Goal: Find contact information: Find contact information

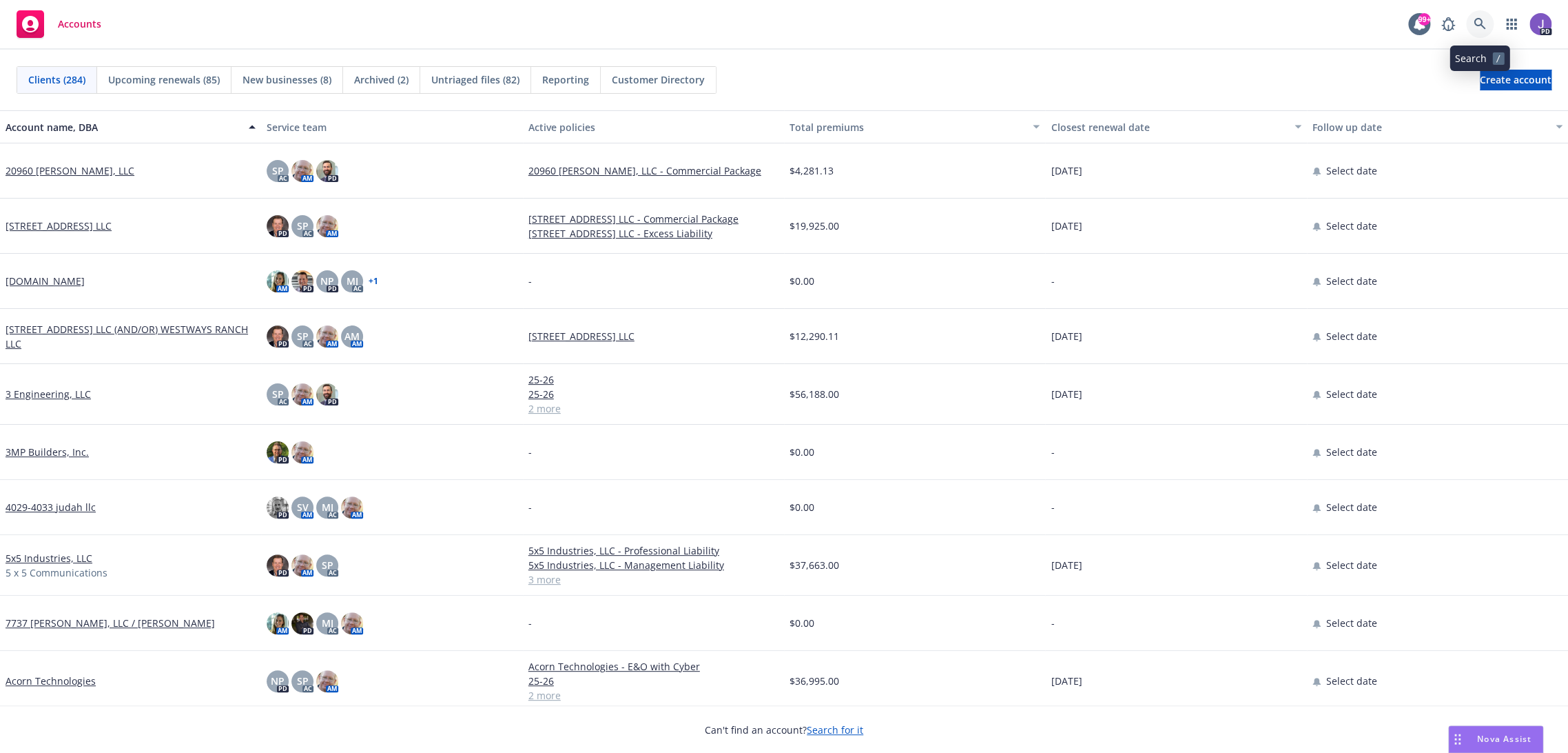
click at [1474, 30] on link at bounding box center [1479, 24] width 28 height 28
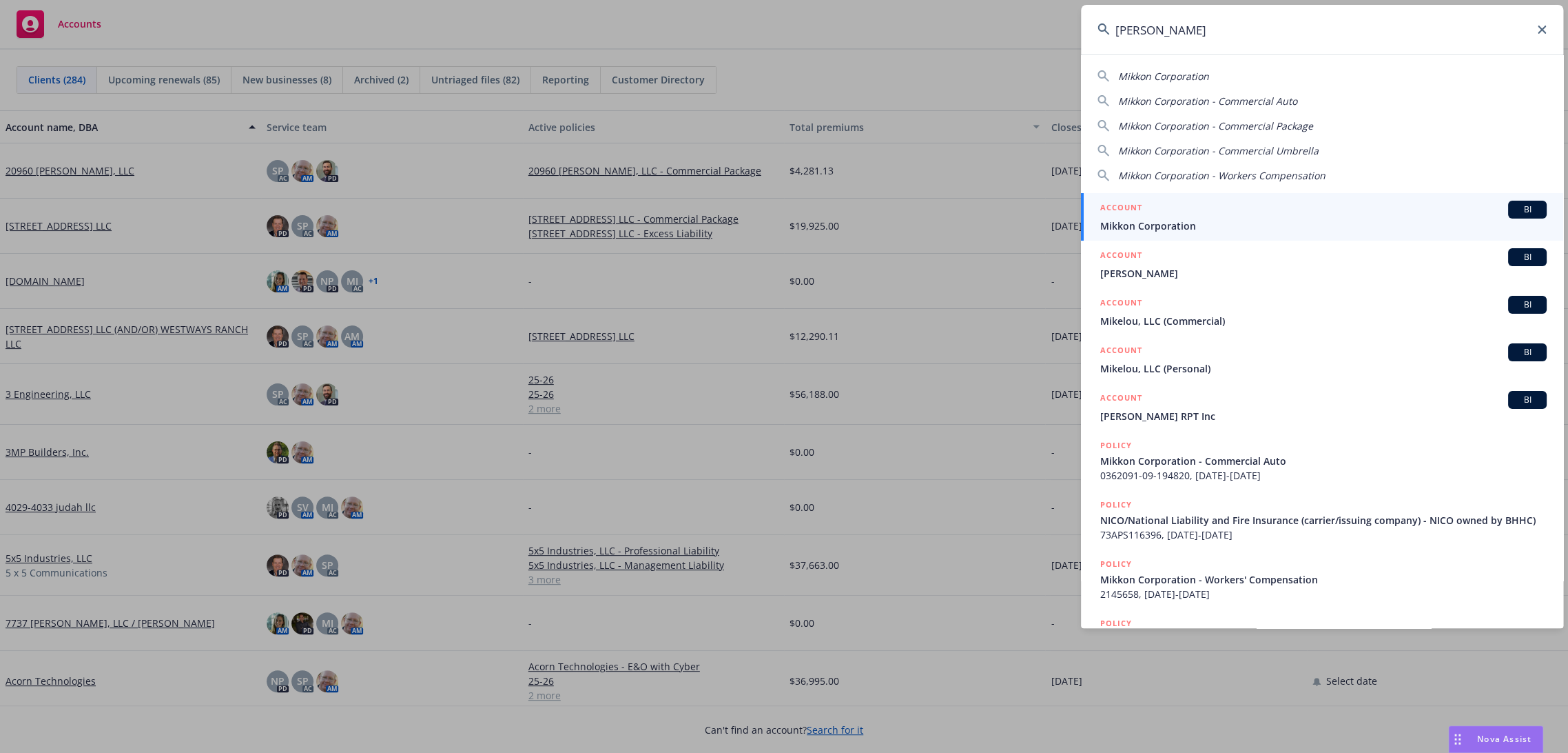
type input "mikkon"
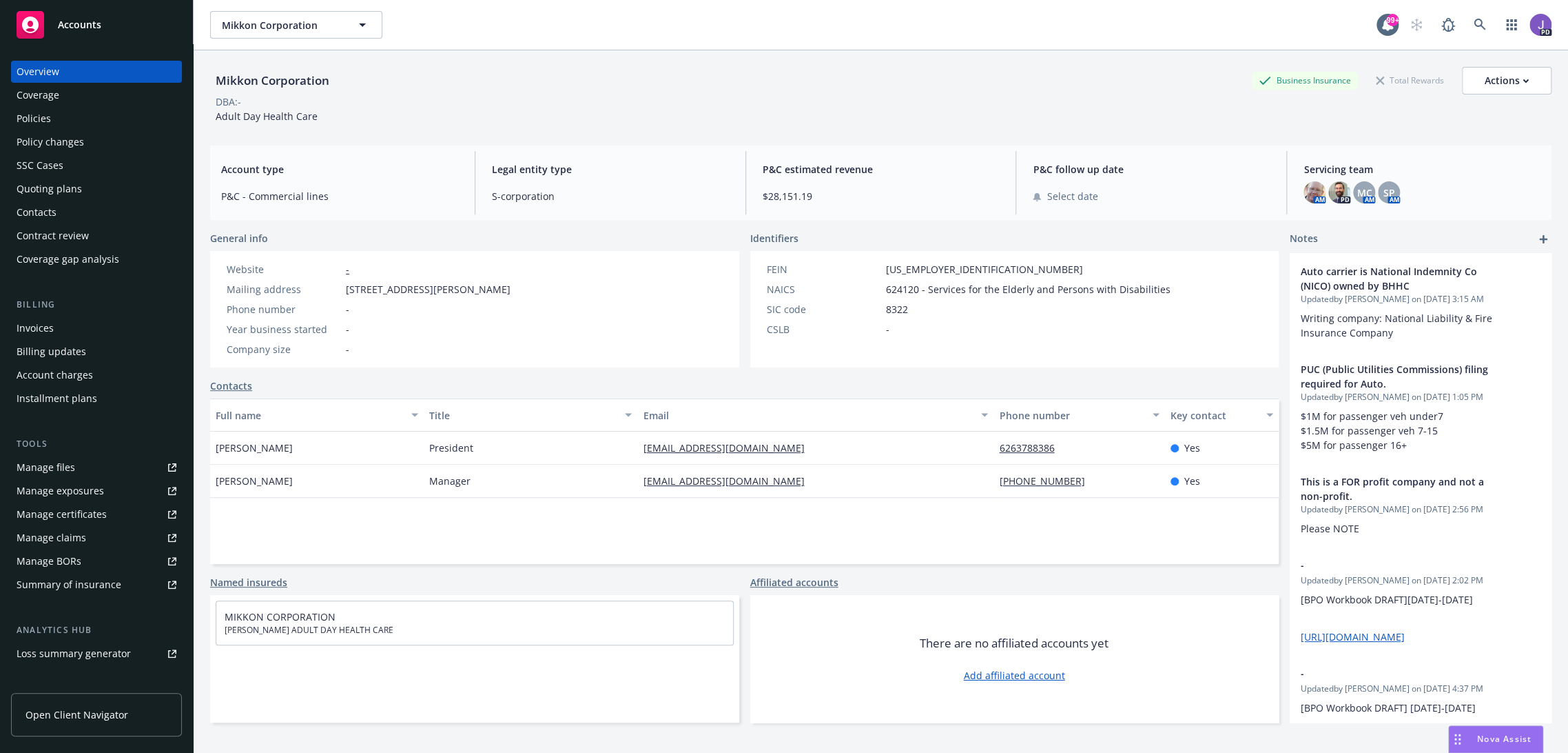
click at [94, 122] on div "Policies" at bounding box center [96, 118] width 160 height 22
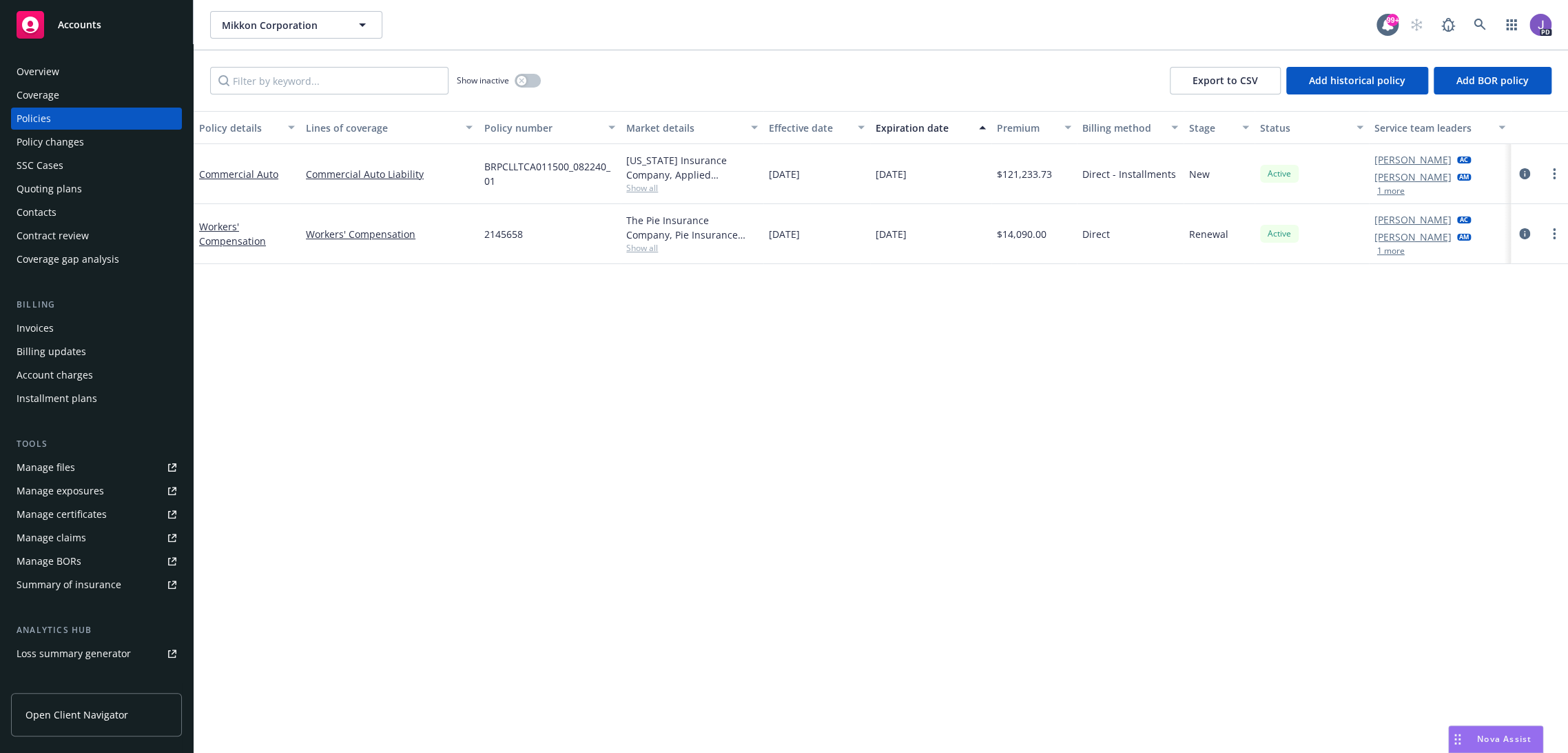
click at [418, 326] on div "Policy details Lines of coverage Policy number Market details Effective date Ex…" at bounding box center [880, 432] width 1374 height 643
click at [632, 191] on span "Show all" at bounding box center [692, 187] width 132 height 12
click at [812, 43] on div "Mikkon Corporation Mikkon Corporation 99+ PD" at bounding box center [880, 25] width 1374 height 49
click at [701, 442] on div "Policy details Lines of coverage Policy number Market details Effective date Ex…" at bounding box center [880, 432] width 1374 height 643
click at [1474, 18] on icon at bounding box center [1480, 25] width 13 height 13
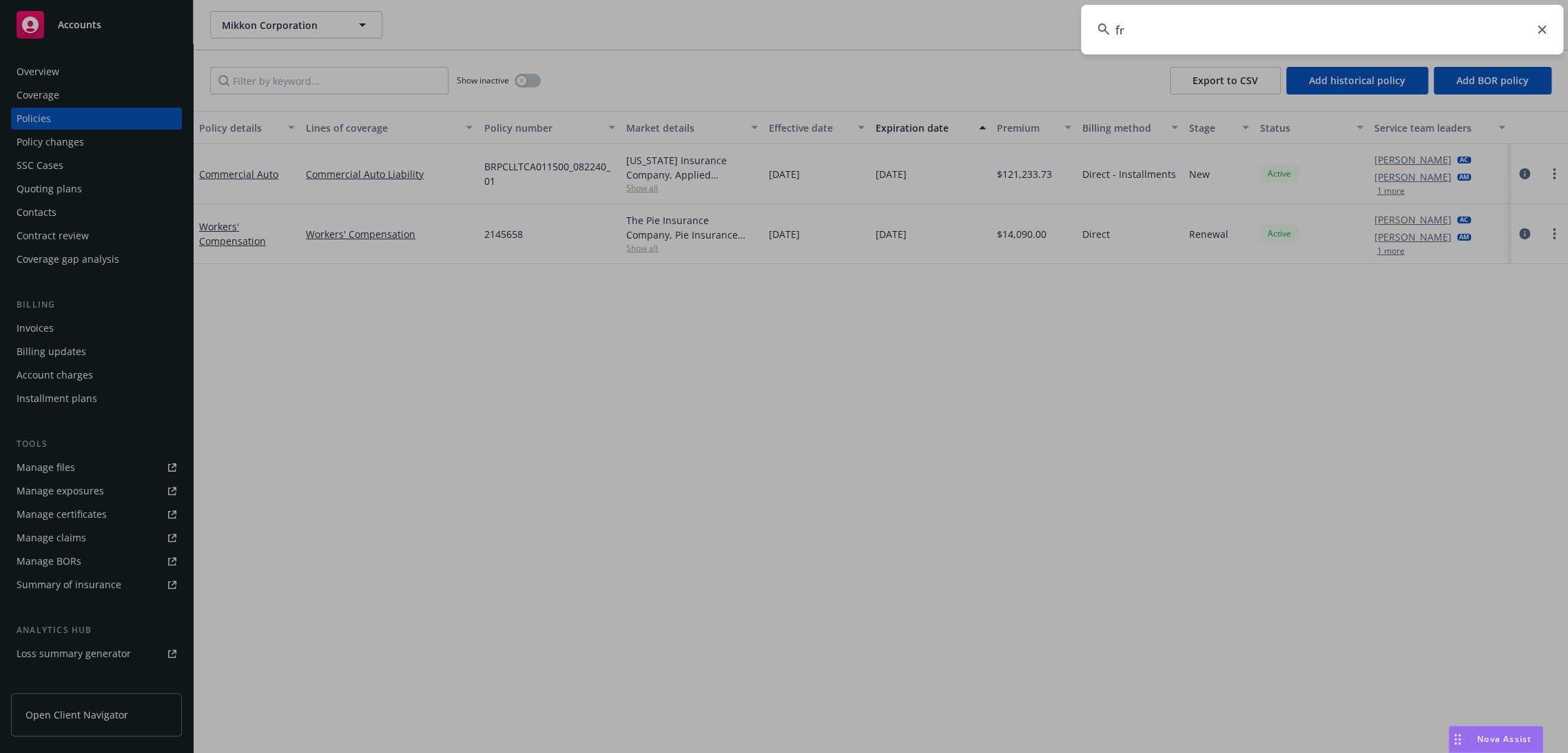
type input "fre"
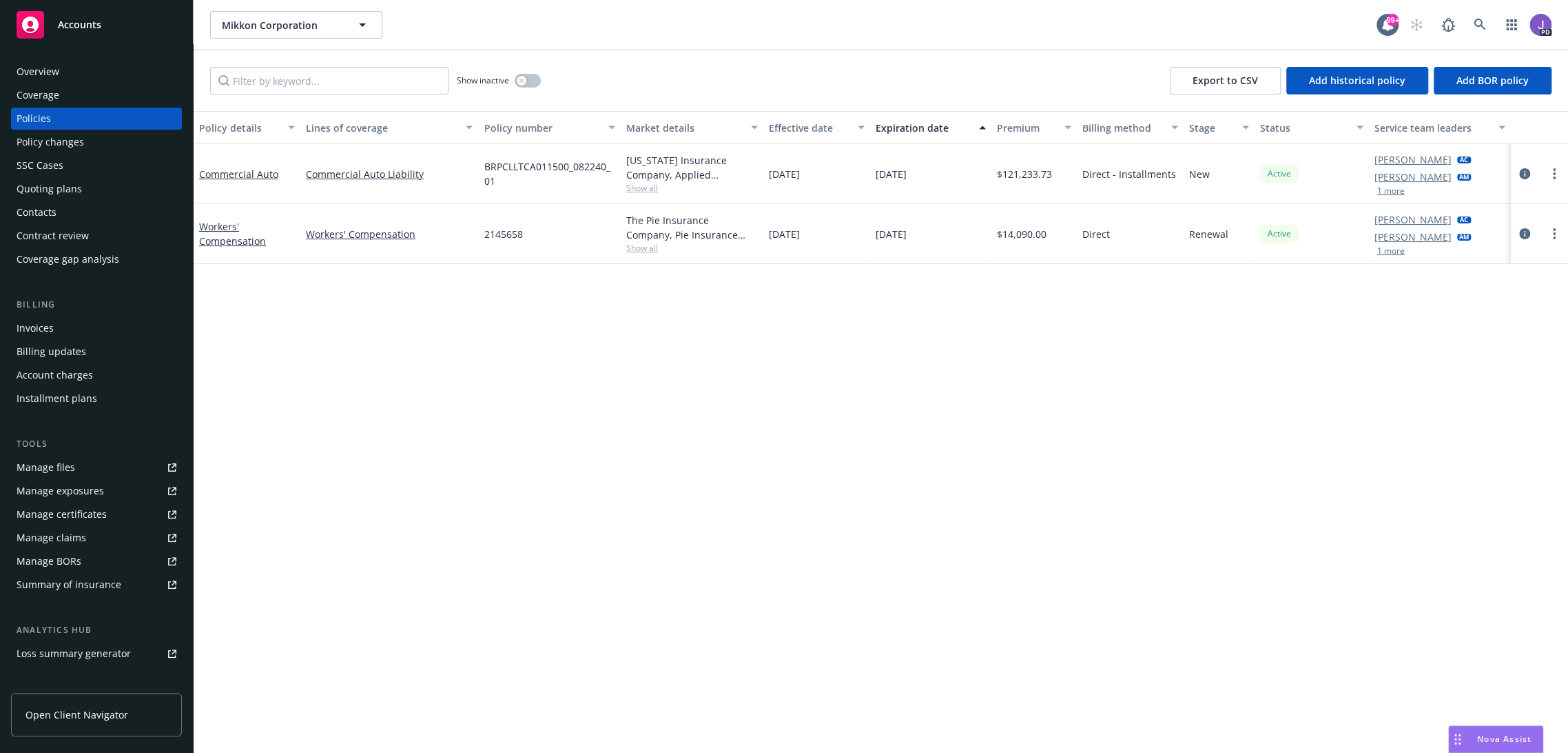
click at [671, 390] on div "Policy details Lines of coverage Policy number Market details Effective date Ex…" at bounding box center [880, 432] width 1374 height 643
click at [797, 422] on div "Policy details Lines of coverage Policy number Market details Effective date Ex…" at bounding box center [880, 432] width 1374 height 643
click at [1449, 25] on link at bounding box center [1448, 25] width 28 height 28
click at [1470, 32] on link at bounding box center [1479, 25] width 28 height 28
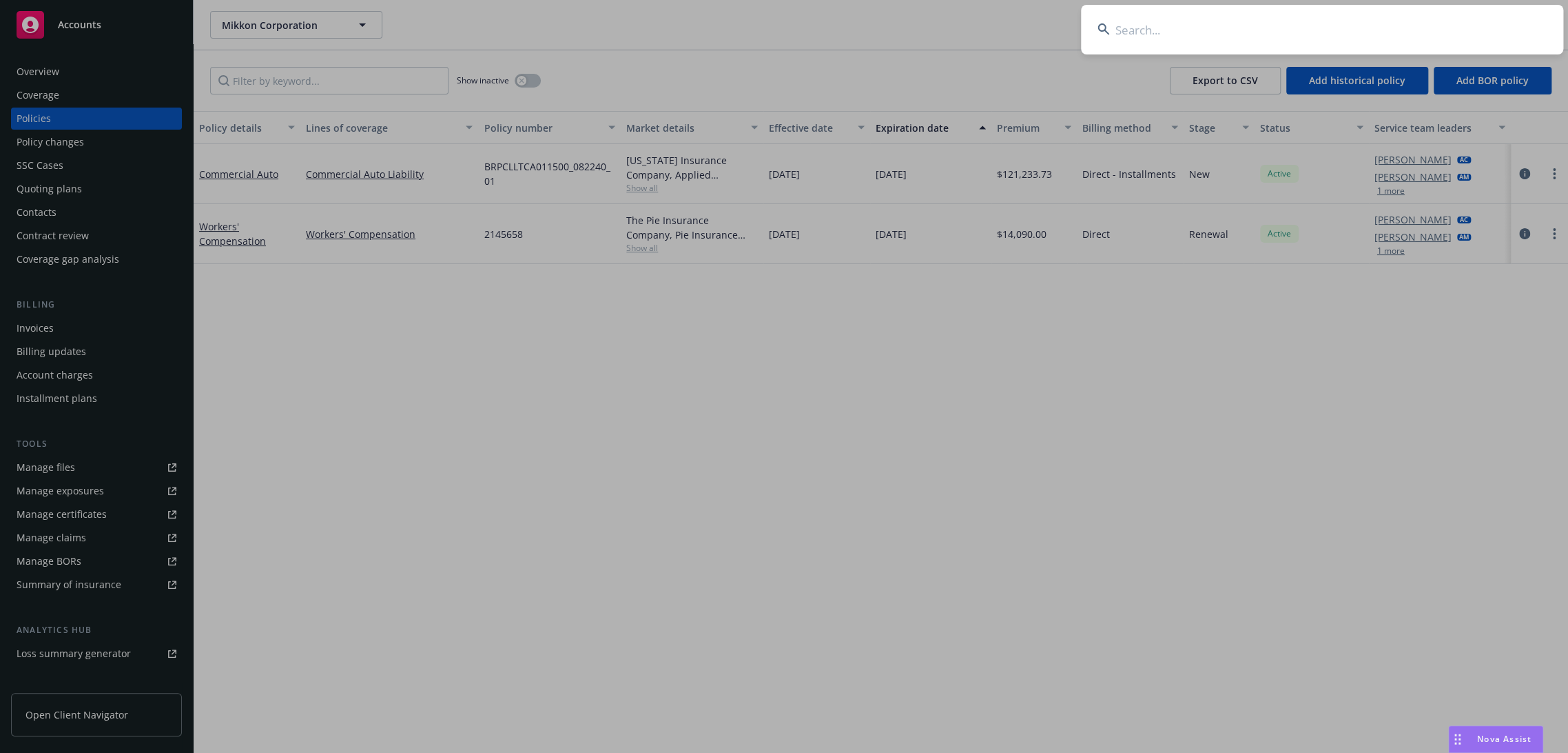
click at [1173, 36] on input at bounding box center [1321, 29] width 482 height 49
paste input "[PERSON_NAME]"
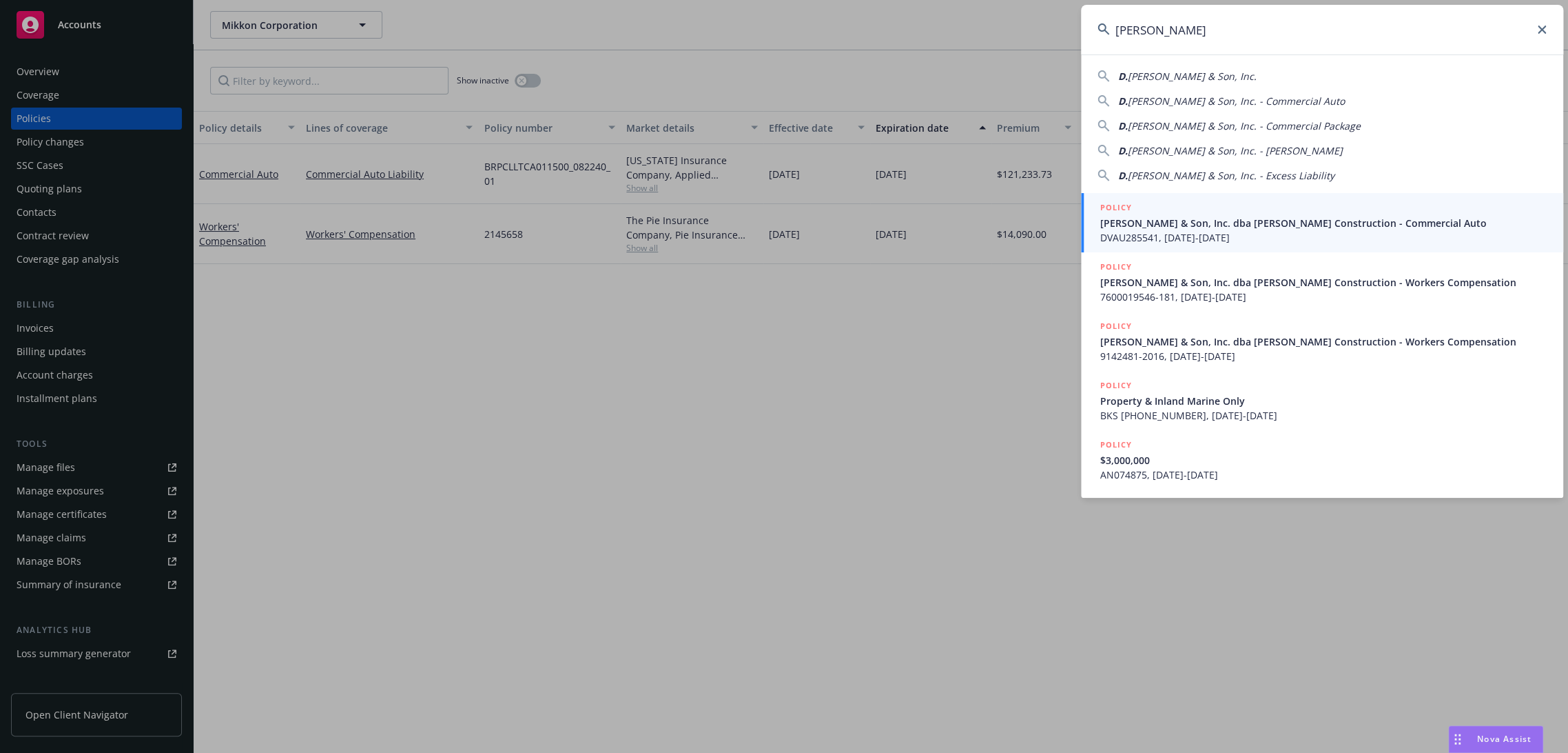
type input "[PERSON_NAME]"
drag, startPoint x: 1162, startPoint y: 222, endPoint x: 1116, endPoint y: 224, distance: 46.0
click at [1162, 223] on span "[PERSON_NAME] & Son, Inc. dba [PERSON_NAME] Construction - Commercial Auto" at bounding box center [1323, 223] width 446 height 14
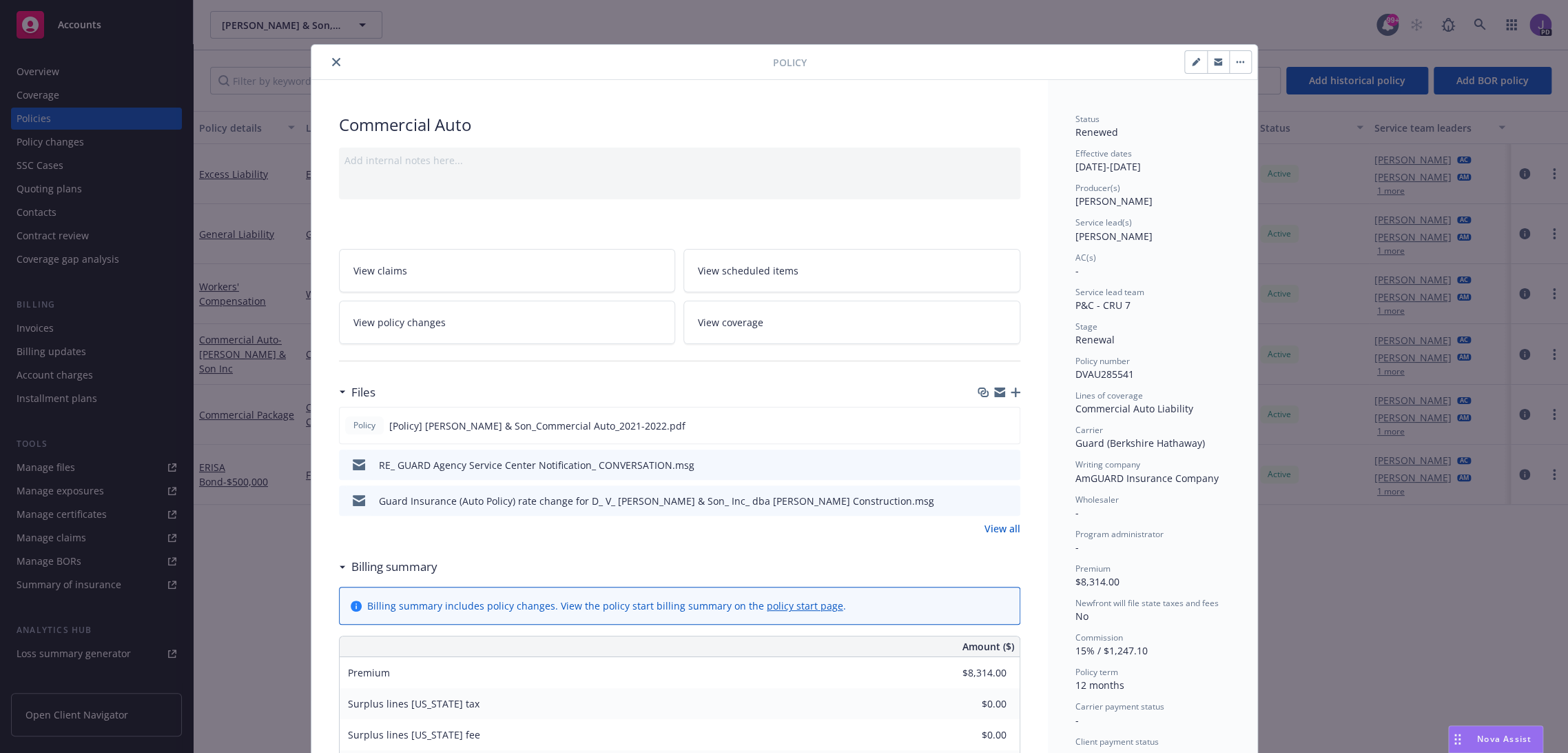
click at [332, 60] on icon "close" at bounding box center [336, 62] width 8 height 8
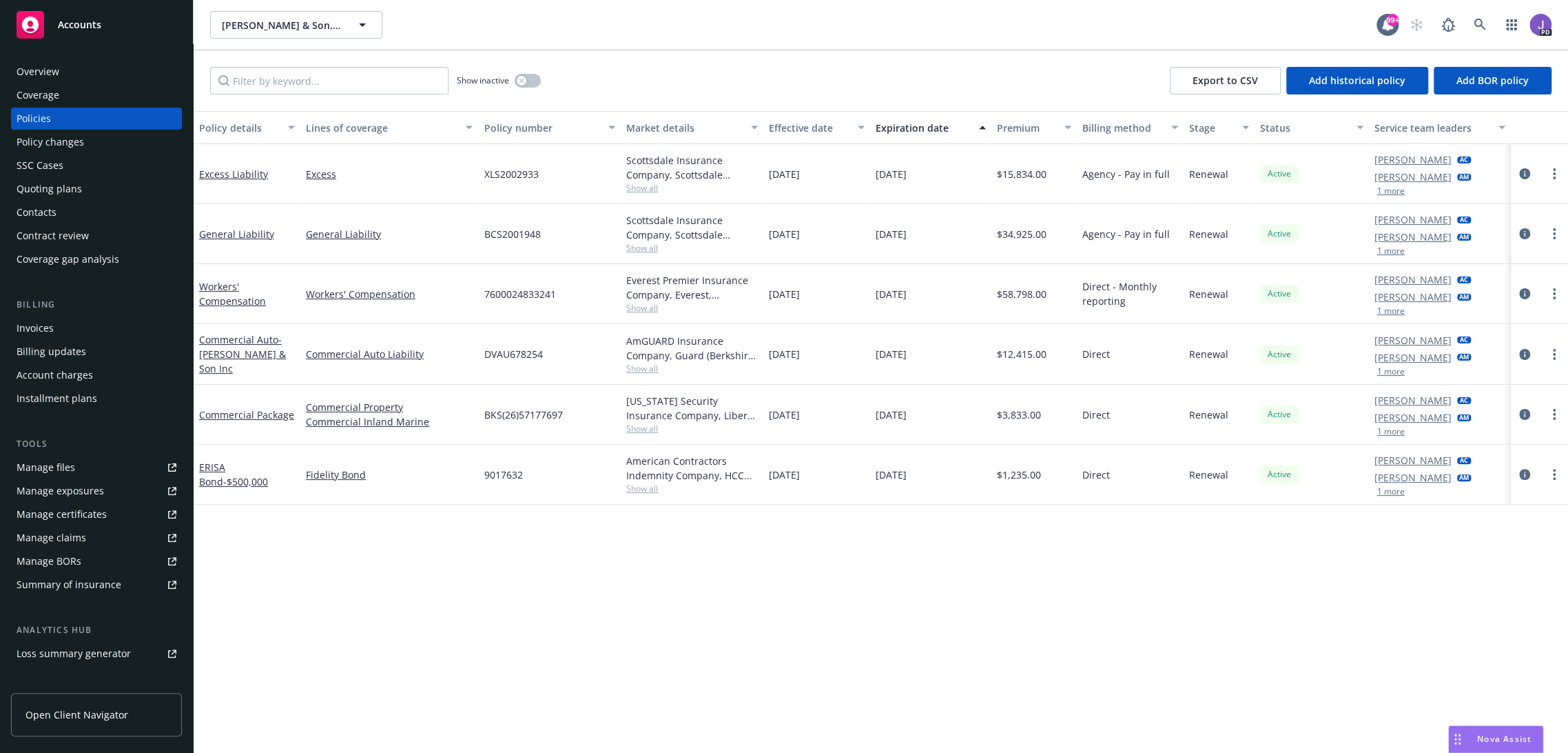
click at [82, 68] on div "Overview" at bounding box center [96, 71] width 160 height 22
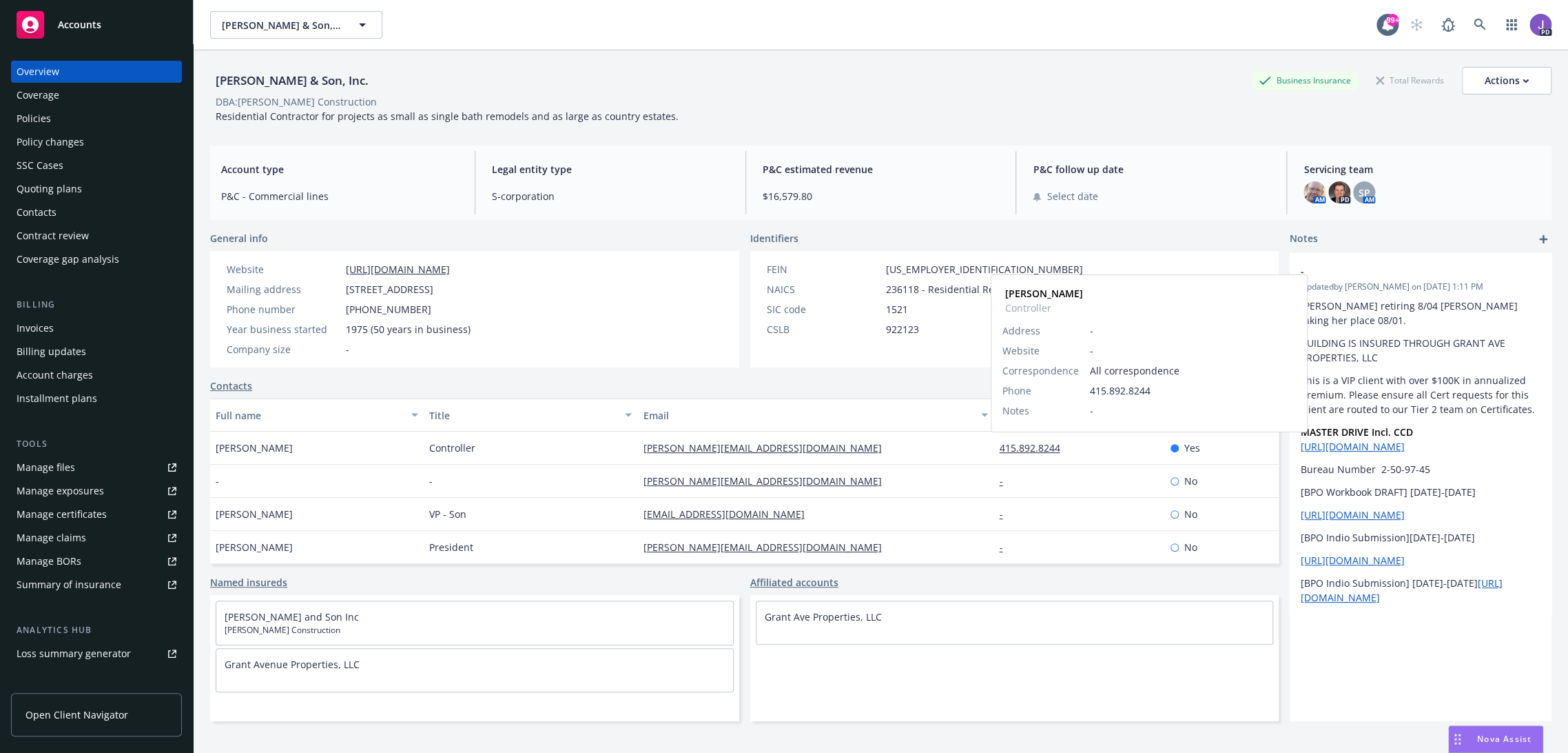
click at [1030, 446] on link "415.892.8244" at bounding box center [1034, 447] width 71 height 13
drag, startPoint x: 765, startPoint y: 440, endPoint x: 634, endPoint y: 443, distance: 131.0
click at [638, 443] on div "[PERSON_NAME][EMAIL_ADDRESS][DOMAIN_NAME]" at bounding box center [815, 448] width 356 height 33
copy link "[PERSON_NAME][EMAIL_ADDRESS][DOMAIN_NAME]"
